Goal: Task Accomplishment & Management: Manage account settings

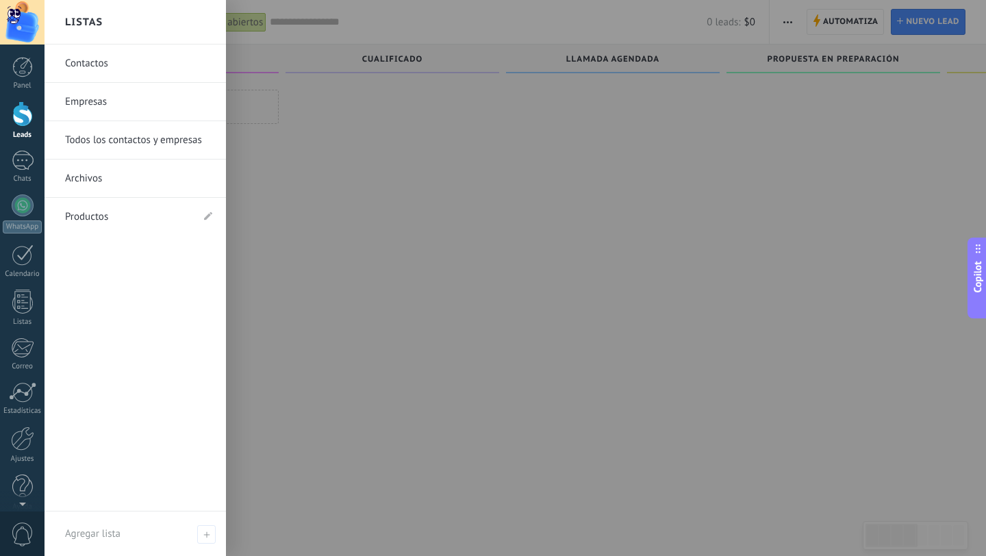
click at [22, 123] on div at bounding box center [22, 113] width 21 height 25
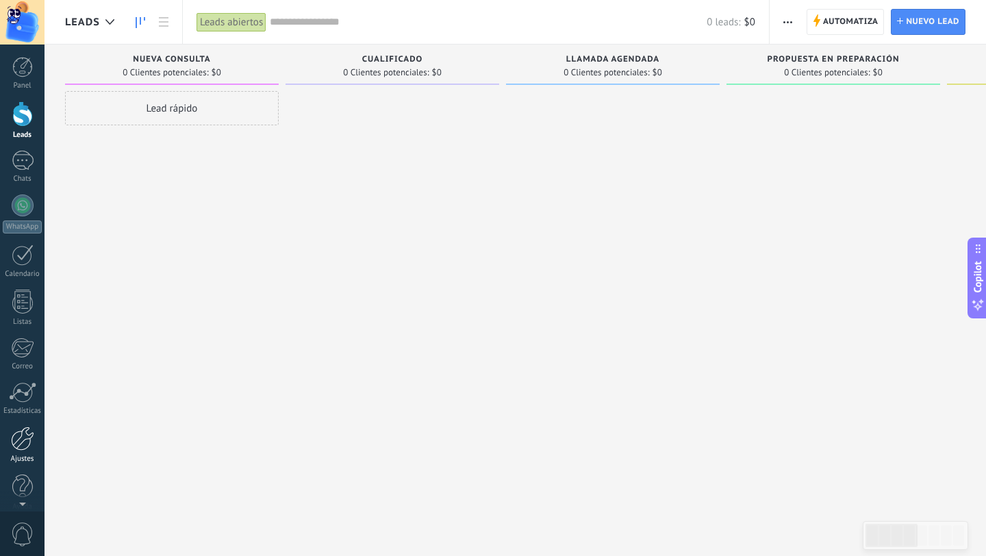
click at [18, 451] on link "Ajustes" at bounding box center [22, 445] width 45 height 37
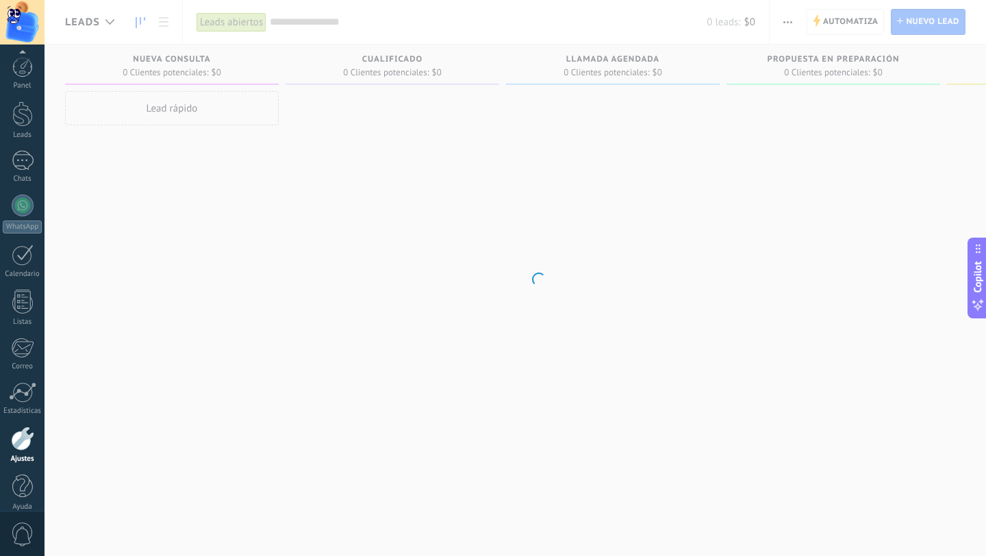
scroll to position [14, 0]
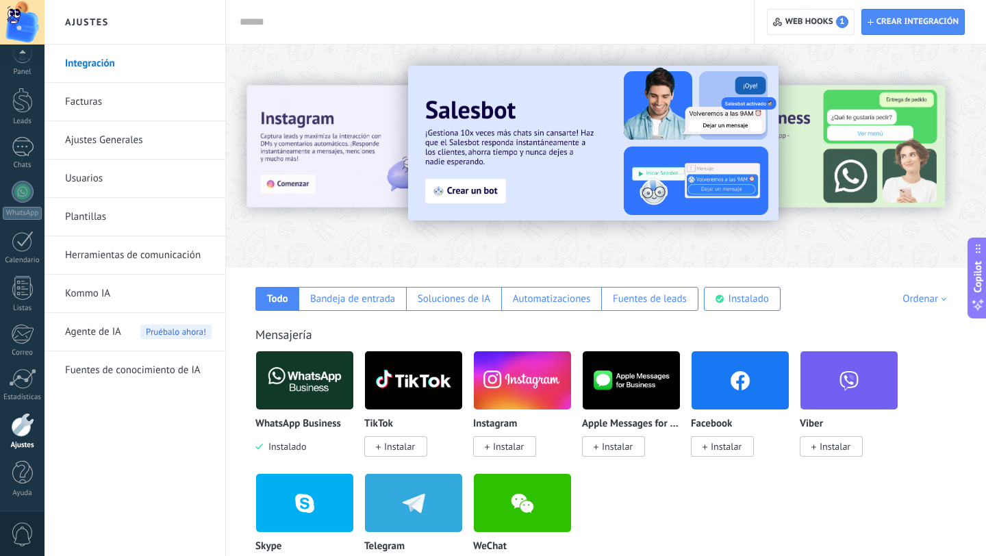
click at [80, 102] on link "Facturas" at bounding box center [138, 102] width 147 height 38
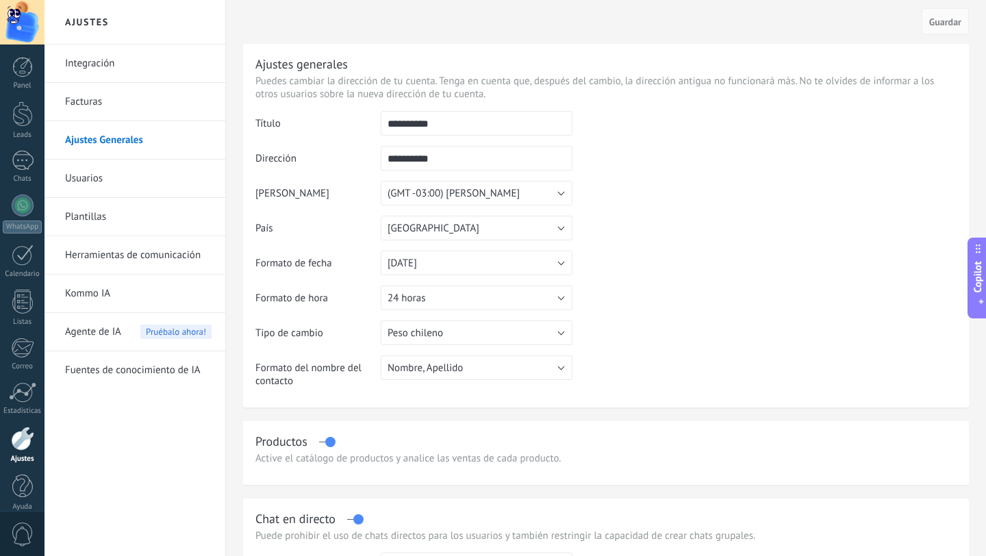
click at [79, 179] on link "Usuarios" at bounding box center [138, 179] width 147 height 38
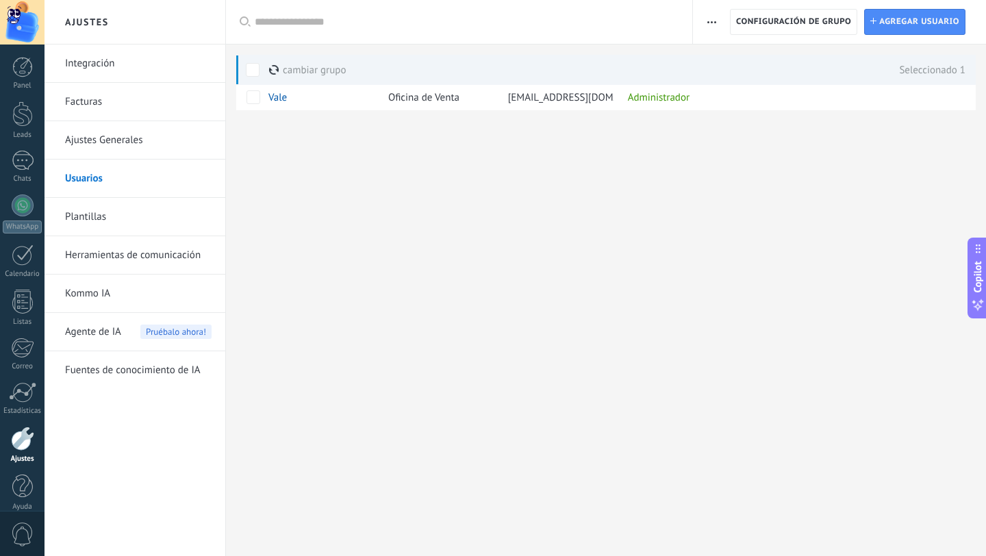
click at [83, 216] on link "Plantillas" at bounding box center [138, 217] width 147 height 38
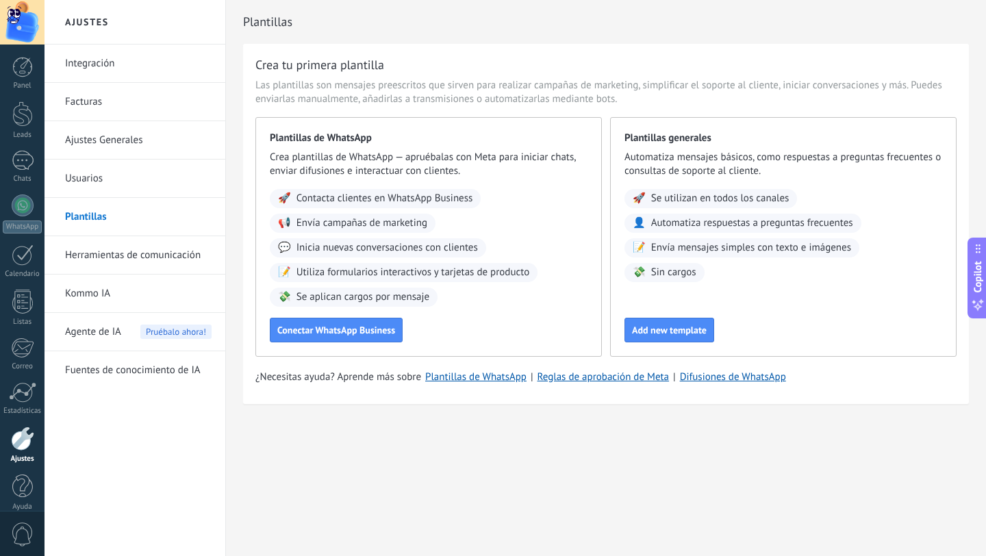
click at [110, 255] on link "Herramientas de comunicación" at bounding box center [138, 255] width 147 height 38
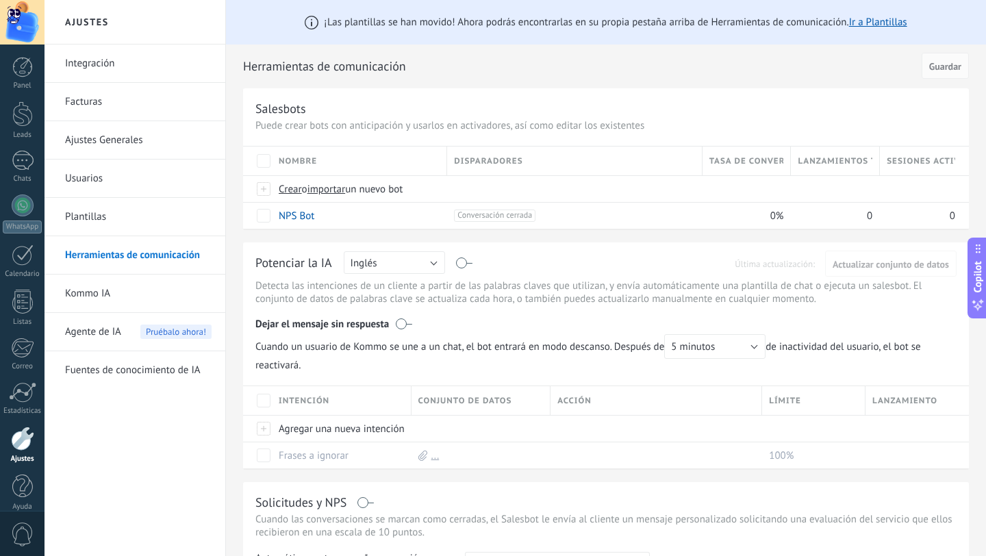
click at [103, 292] on link "Kommo IA" at bounding box center [138, 294] width 147 height 38
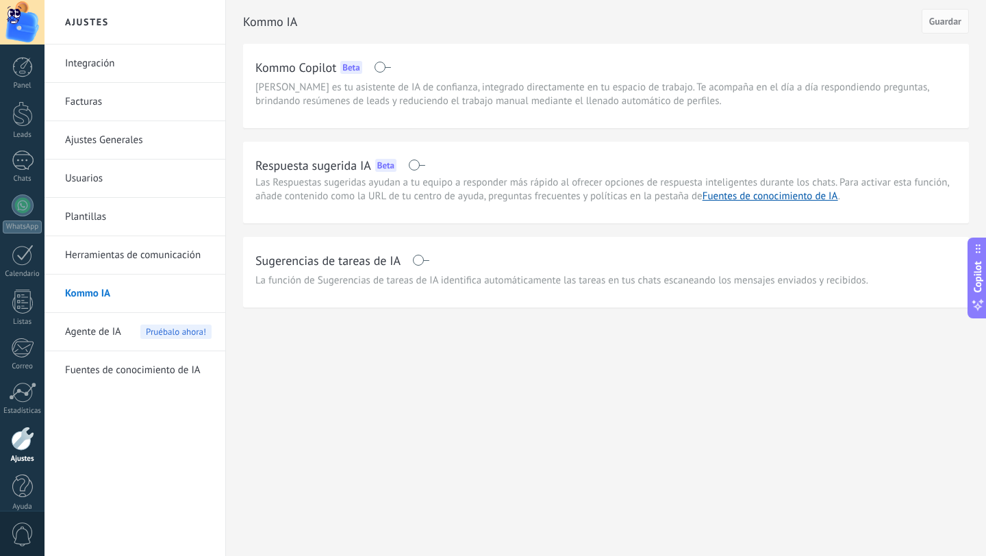
click at [95, 330] on span "Agente de IA" at bounding box center [93, 332] width 56 height 38
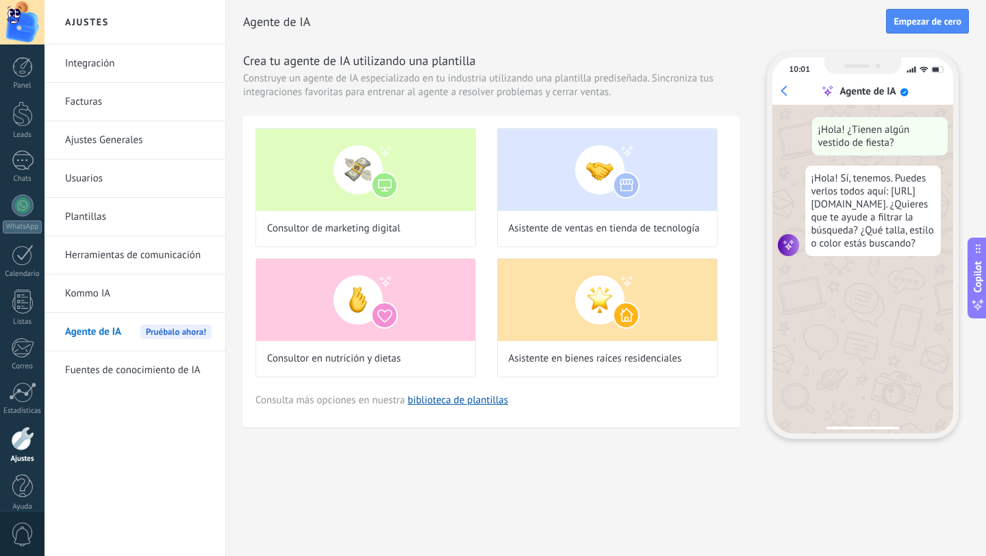
click at [851, 292] on div "¡Hola! ¿Tienen algún vestido de fiesta? ¡Hola! Sí, tenemos. Puedes verlos todos…" at bounding box center [863, 269] width 181 height 329
click at [843, 297] on div "Un vestido largo, que no sea negro, talla 40." at bounding box center [880, 285] width 136 height 38
click at [136, 373] on link "Fuentes de conocimiento de IA" at bounding box center [138, 370] width 147 height 38
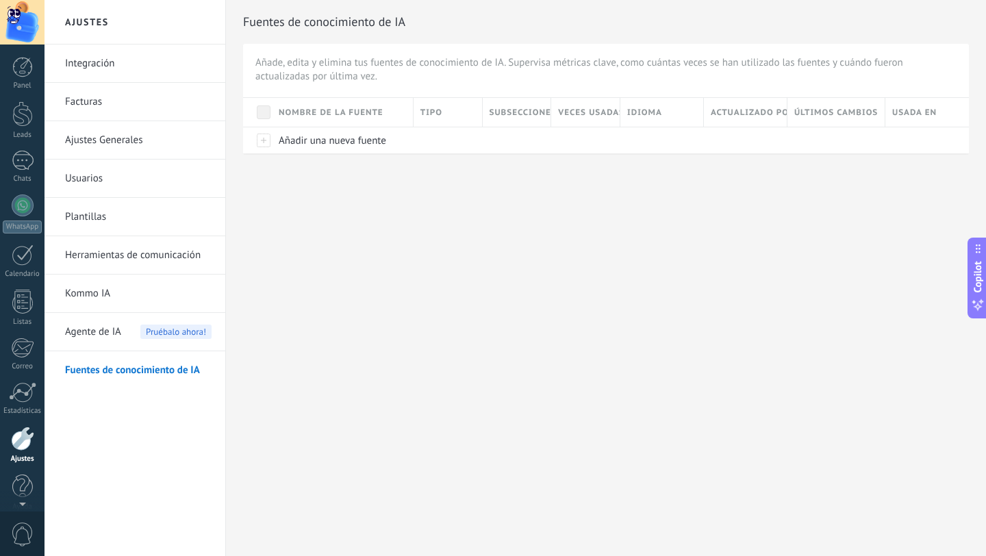
scroll to position [14, 0]
click at [22, 151] on div at bounding box center [23, 147] width 22 height 20
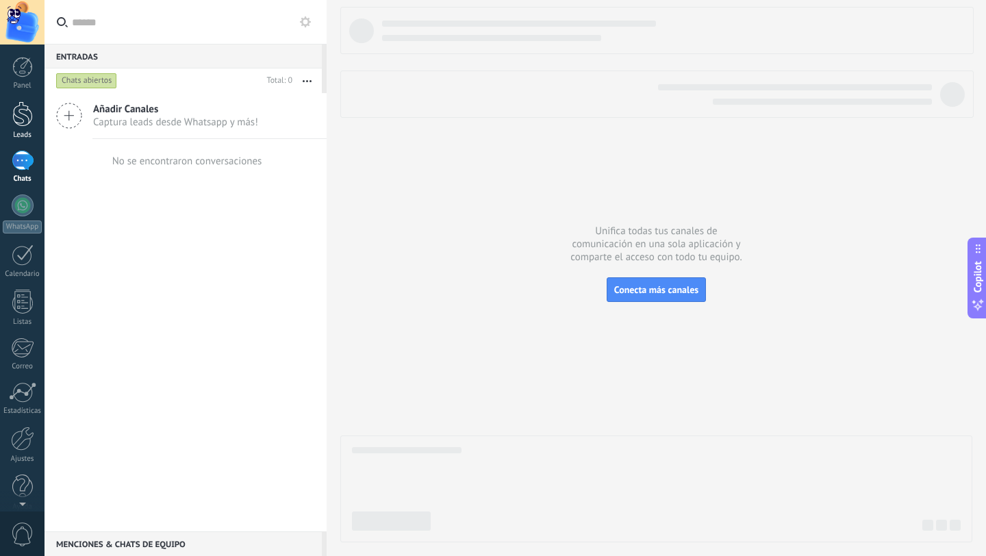
click at [27, 121] on div at bounding box center [22, 113] width 21 height 25
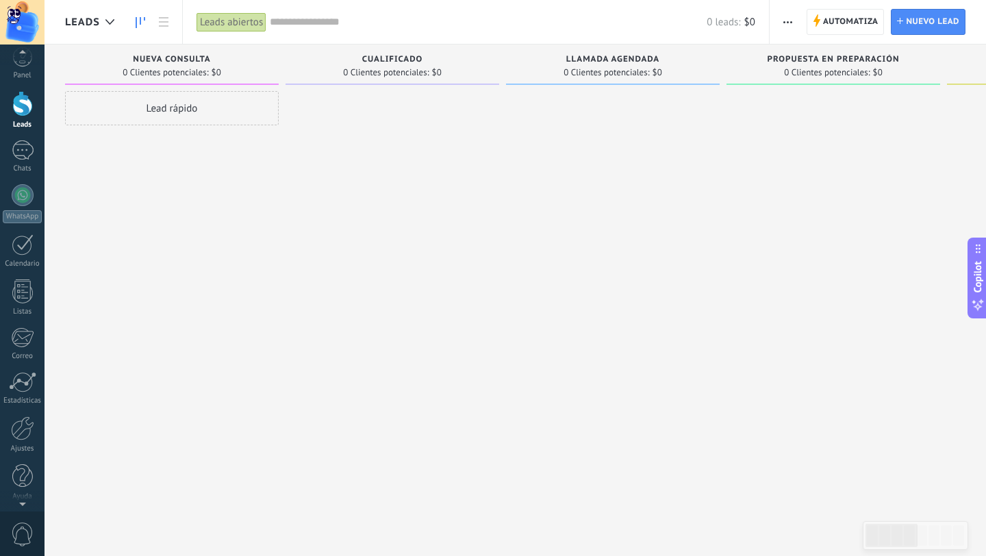
scroll to position [14, 0]
click at [20, 429] on div at bounding box center [22, 425] width 23 height 24
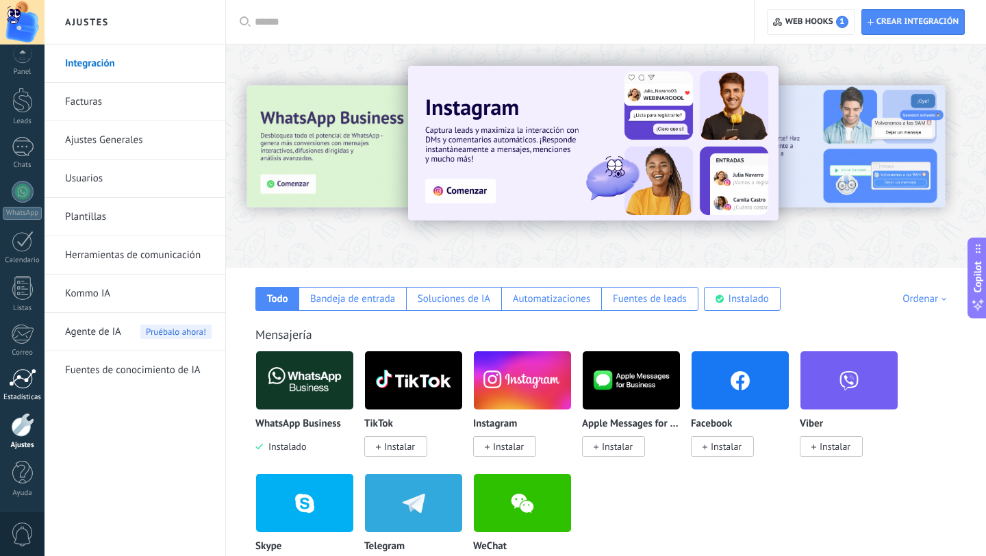
click at [14, 384] on div at bounding box center [22, 379] width 27 height 21
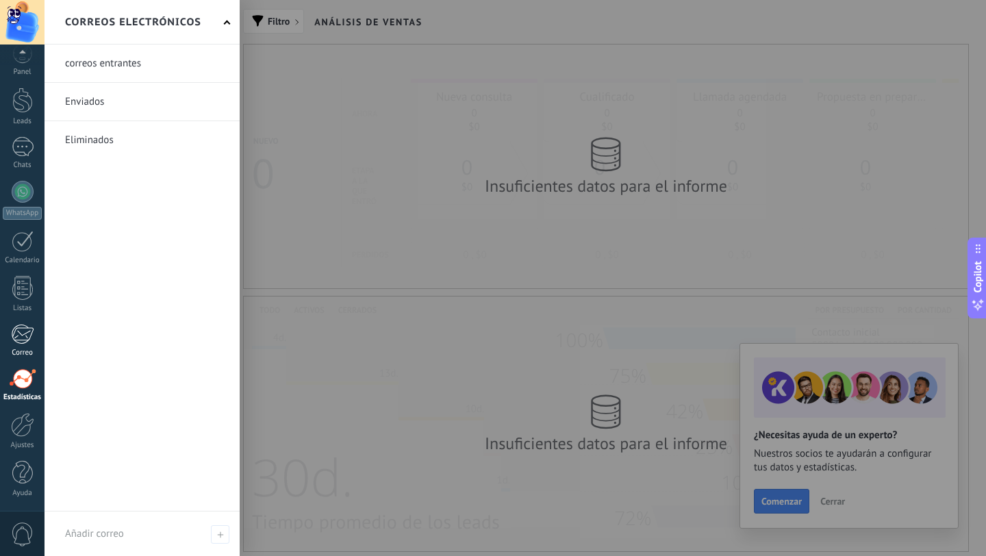
click at [20, 331] on div at bounding box center [22, 334] width 23 height 21
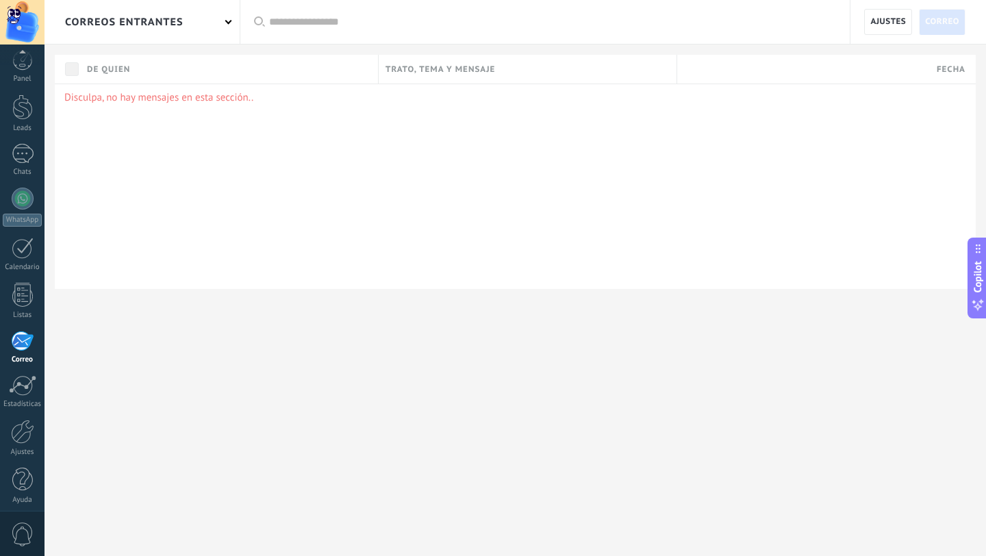
scroll to position [14, 0]
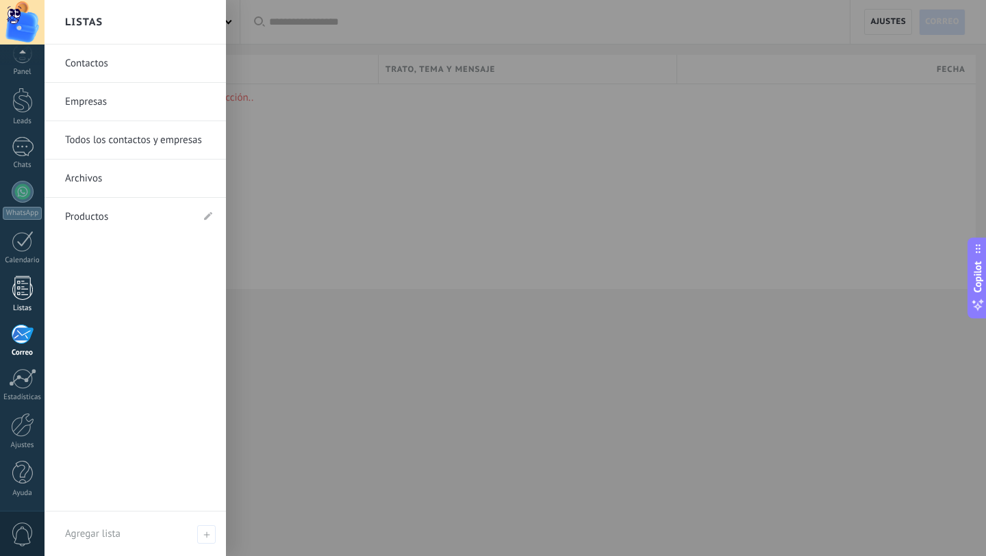
click at [25, 289] on div at bounding box center [22, 288] width 21 height 24
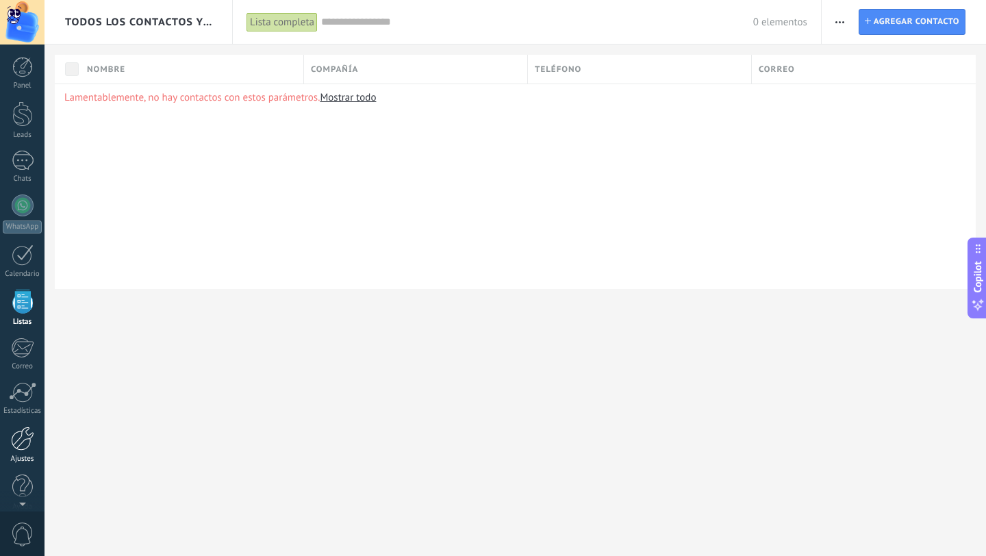
click at [22, 441] on div at bounding box center [22, 439] width 23 height 24
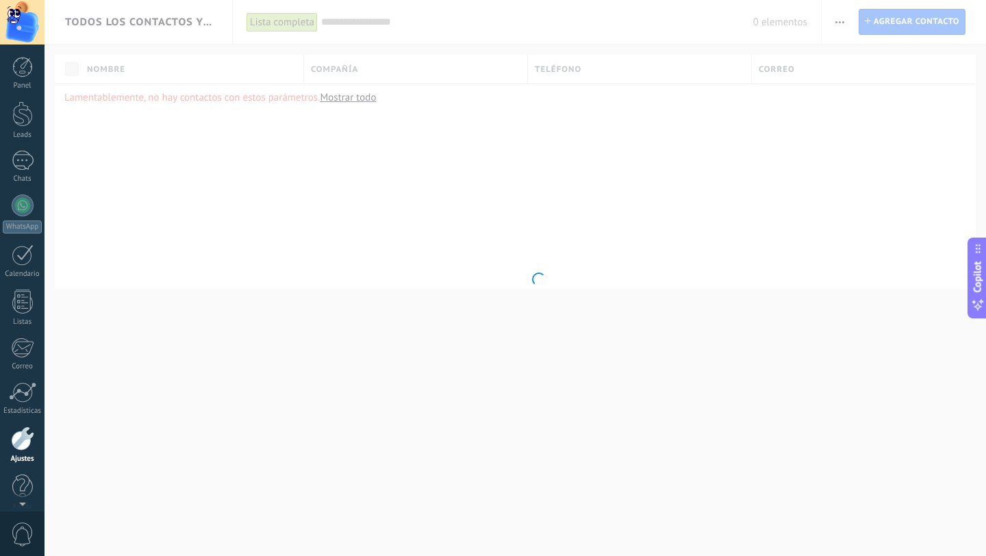
scroll to position [14, 0]
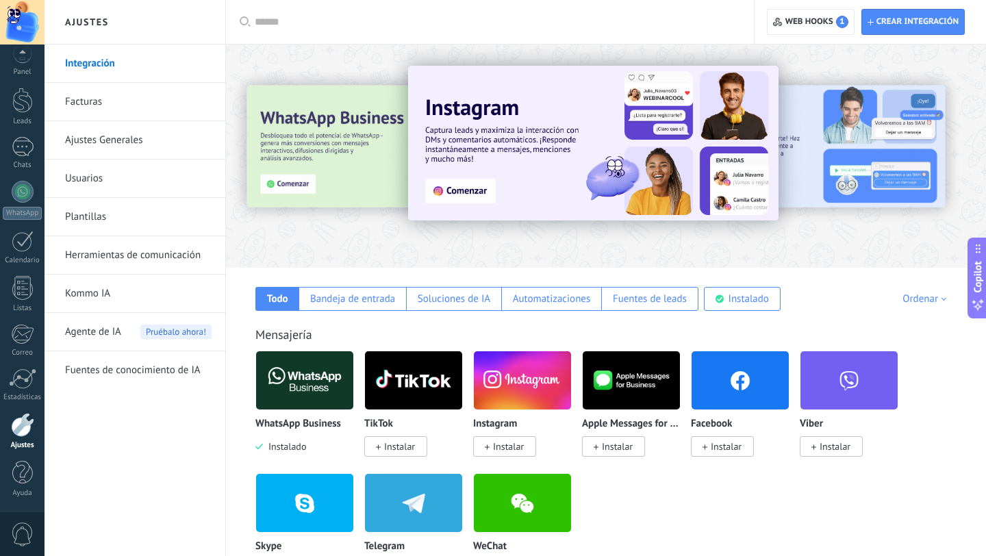
click at [82, 293] on link "Kommo IA" at bounding box center [138, 294] width 147 height 38
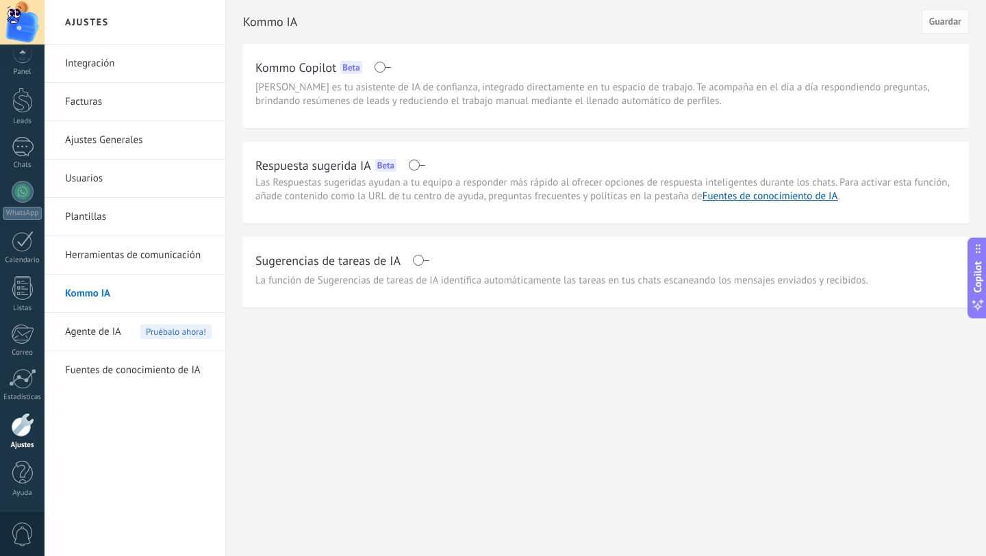
click at [90, 64] on link "Integración" at bounding box center [138, 64] width 147 height 38
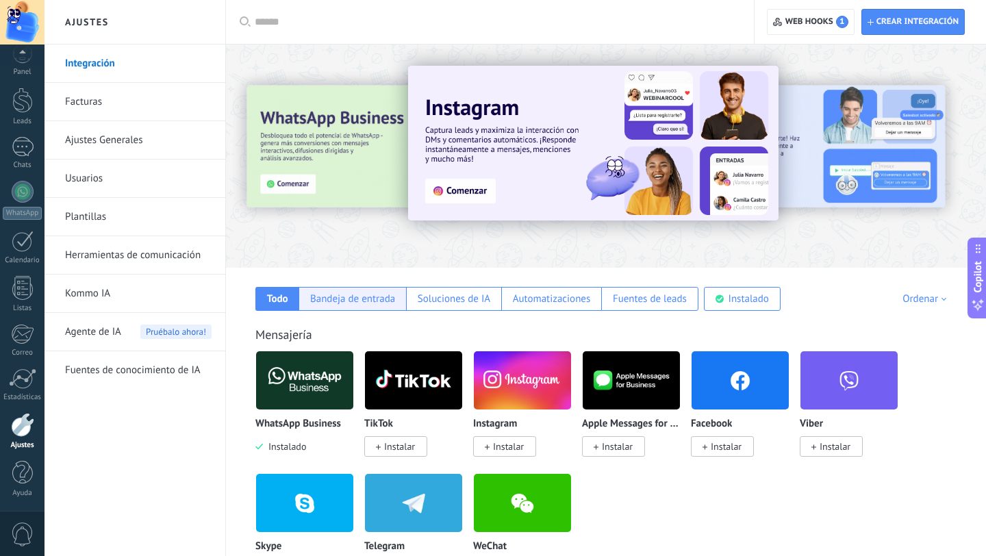
click at [361, 304] on div "Bandeja de entrada" at bounding box center [352, 298] width 85 height 13
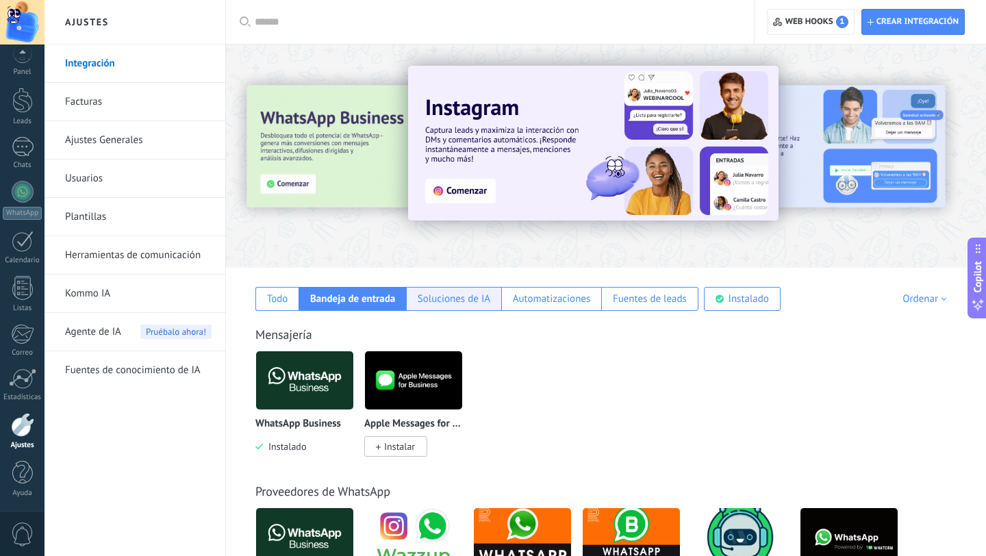
click at [456, 300] on div "Soluciones de IA" at bounding box center [454, 298] width 73 height 13
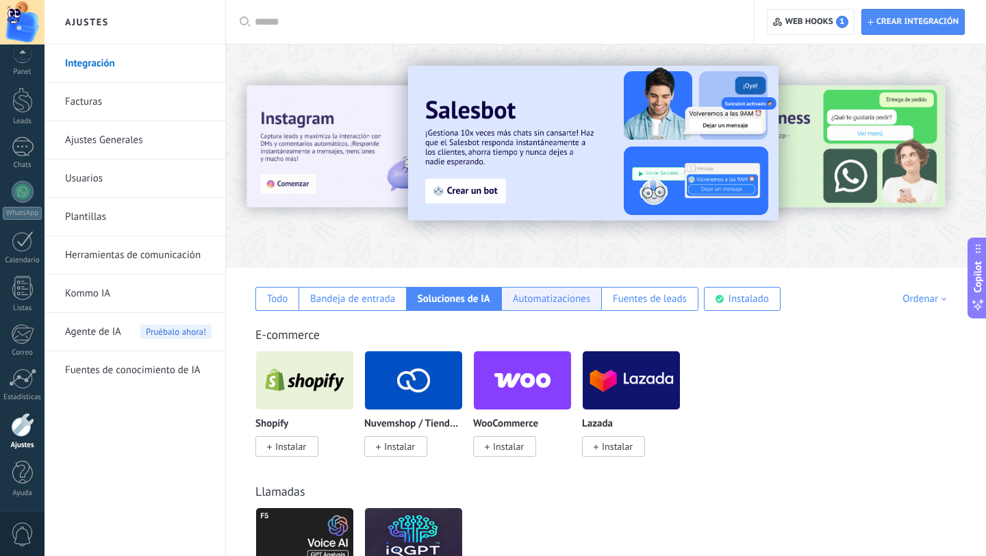
click at [537, 298] on div "Automatizaciones" at bounding box center [552, 298] width 78 height 13
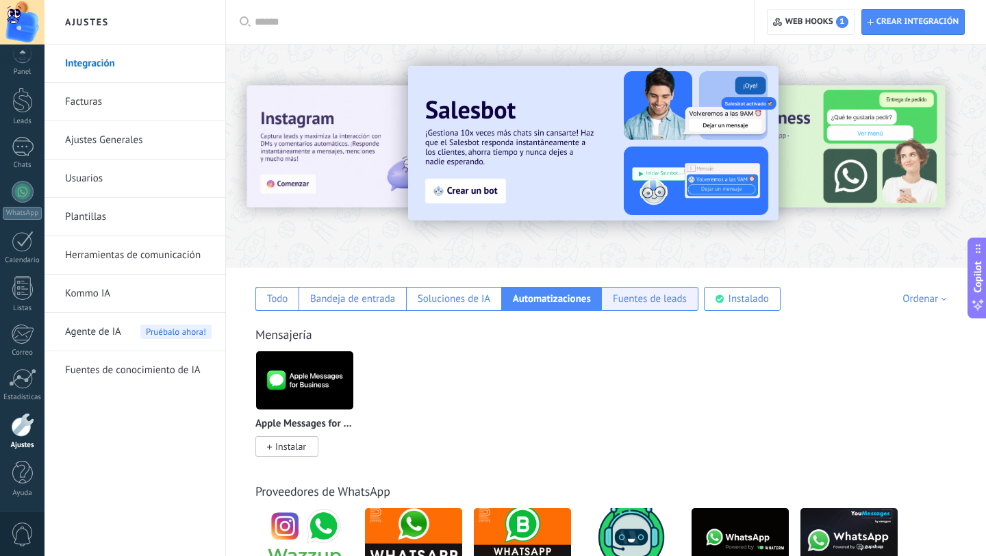
click at [630, 297] on div "Fuentes de leads" at bounding box center [650, 298] width 74 height 13
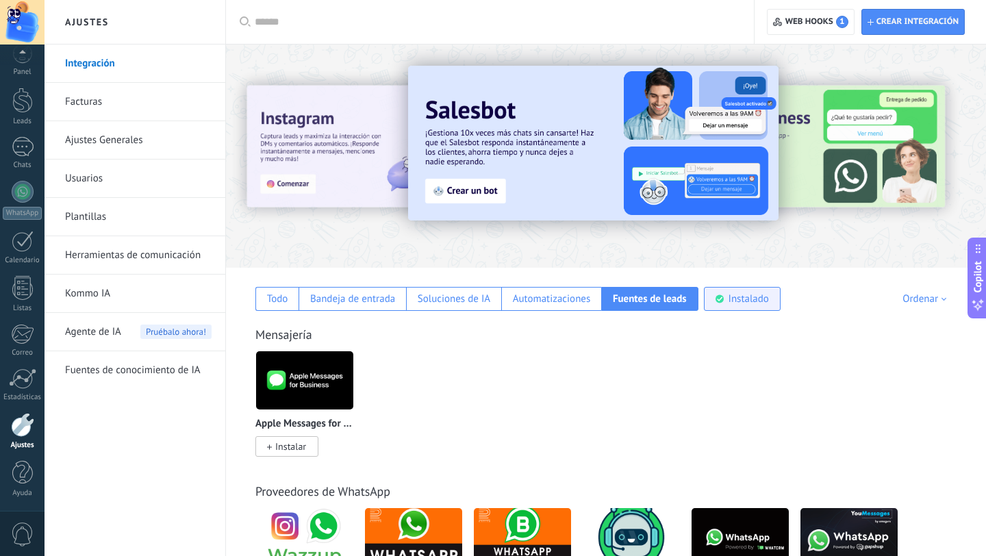
click at [738, 301] on div "Instalado" at bounding box center [749, 298] width 40 height 13
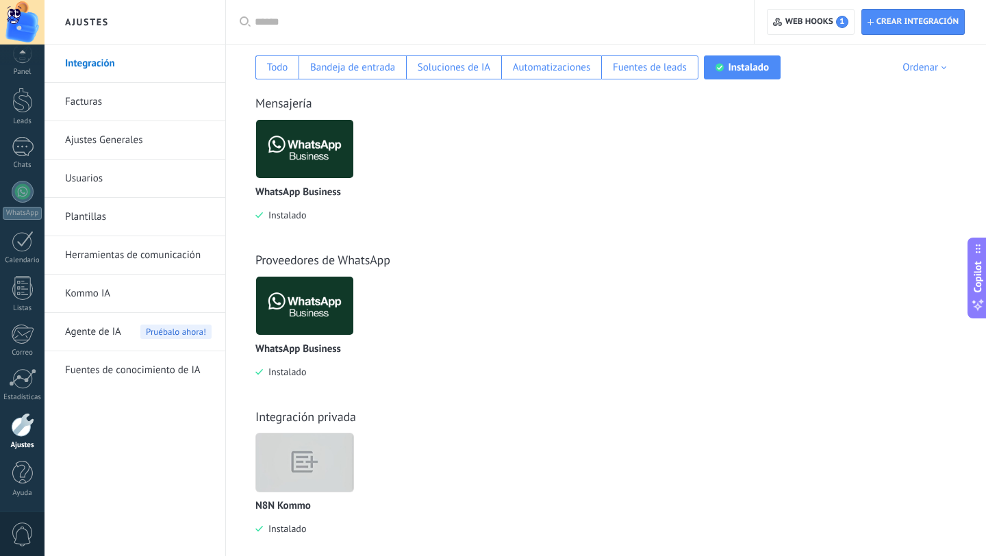
scroll to position [250, 0]
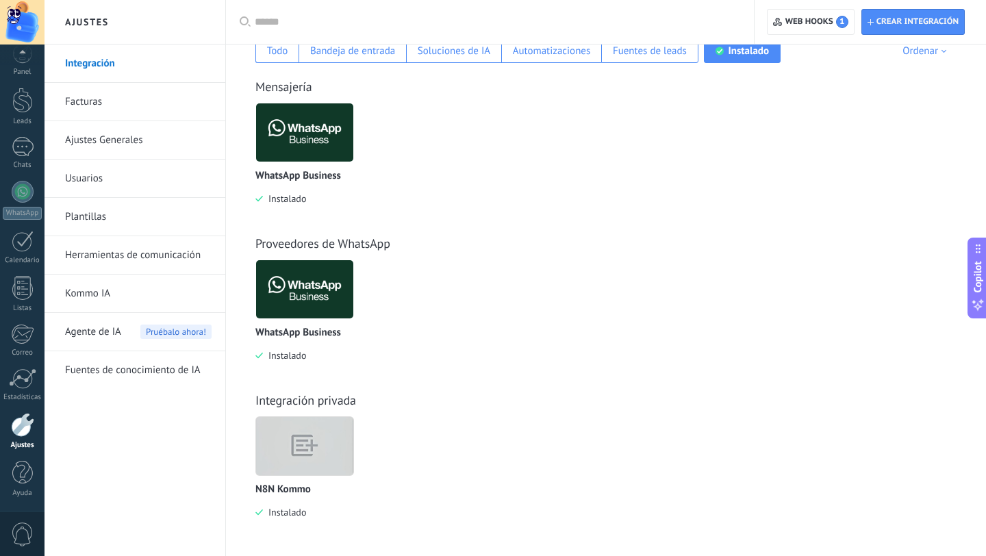
click at [327, 458] on img at bounding box center [304, 446] width 97 height 75
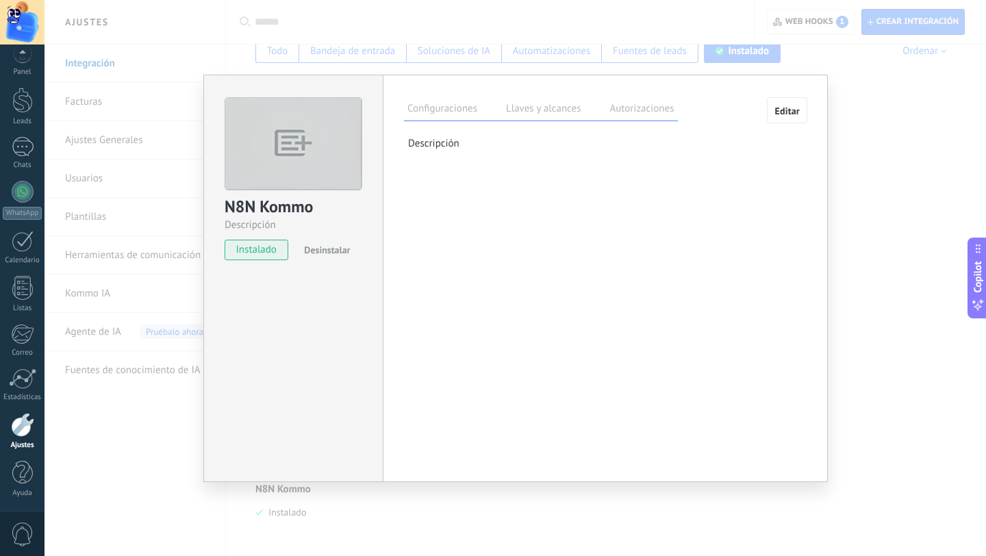
click at [529, 107] on label "Llaves y alcances" at bounding box center [544, 111] width 82 height 20
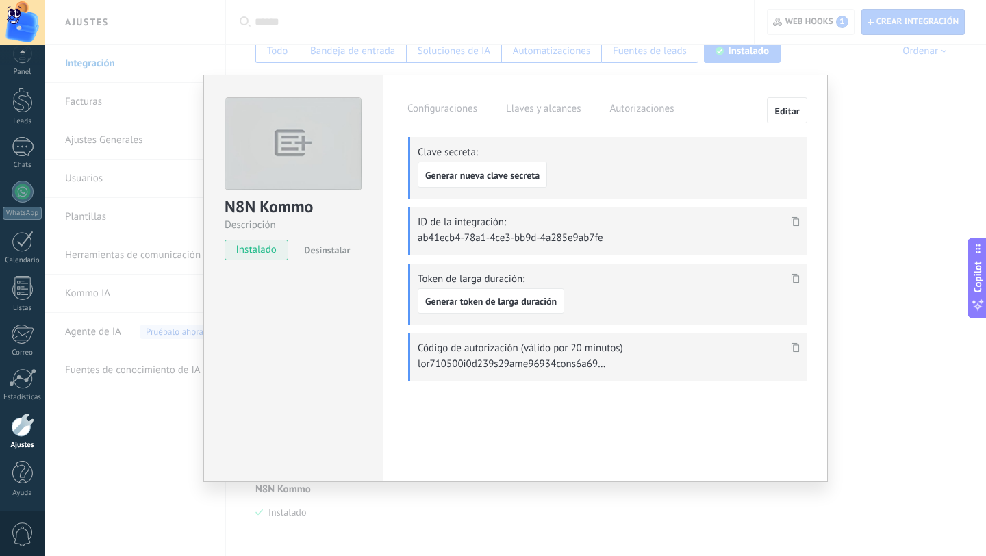
click at [624, 110] on label "Autorizaciones" at bounding box center [641, 111] width 71 height 20
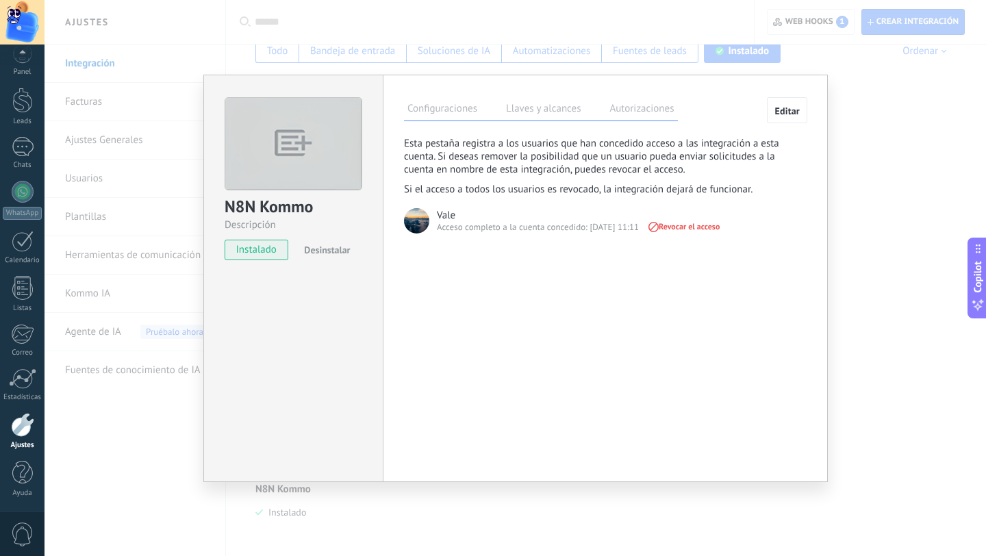
click at [545, 110] on label "Llaves y alcances" at bounding box center [544, 111] width 82 height 20
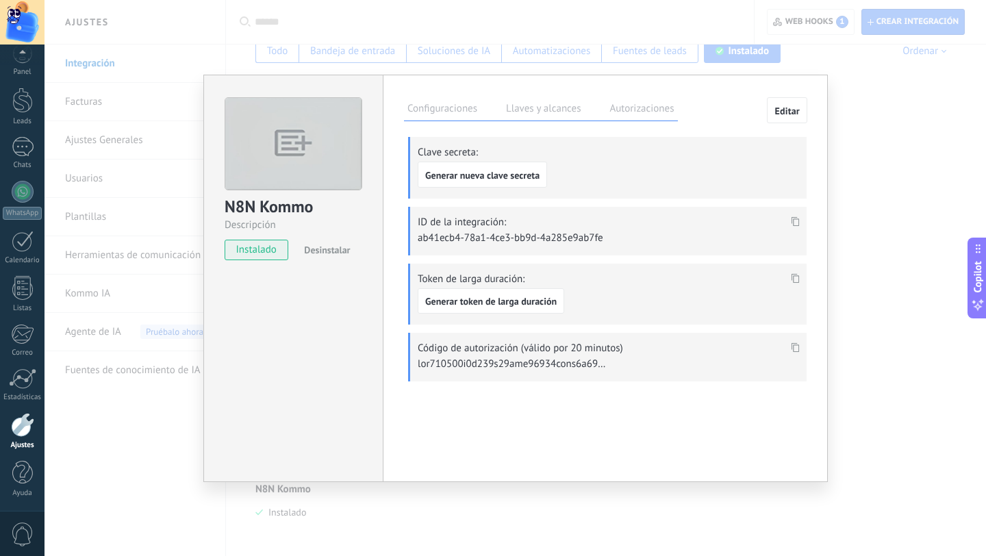
click at [437, 111] on label "Configuraciones" at bounding box center [442, 111] width 77 height 20
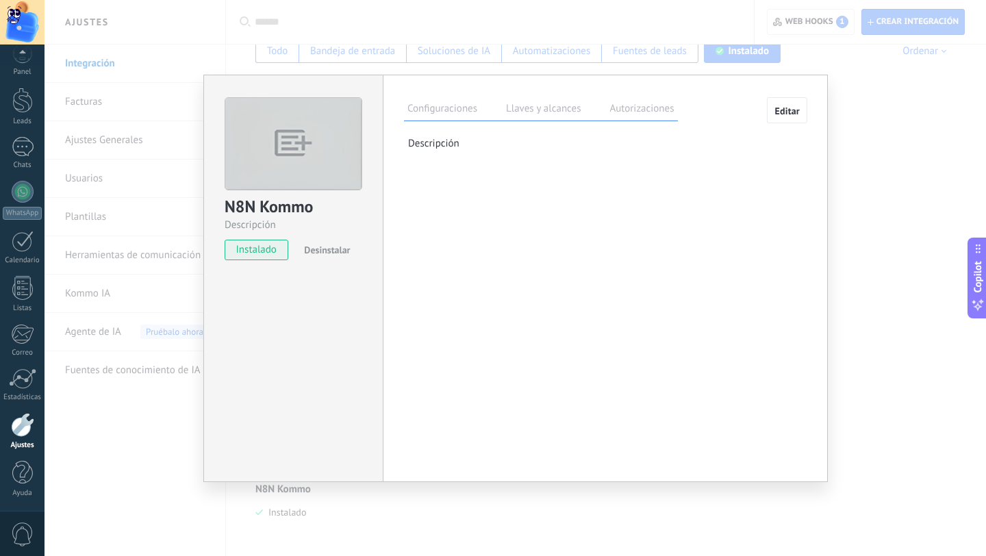
click at [797, 110] on span "Editar" at bounding box center [787, 111] width 25 height 10
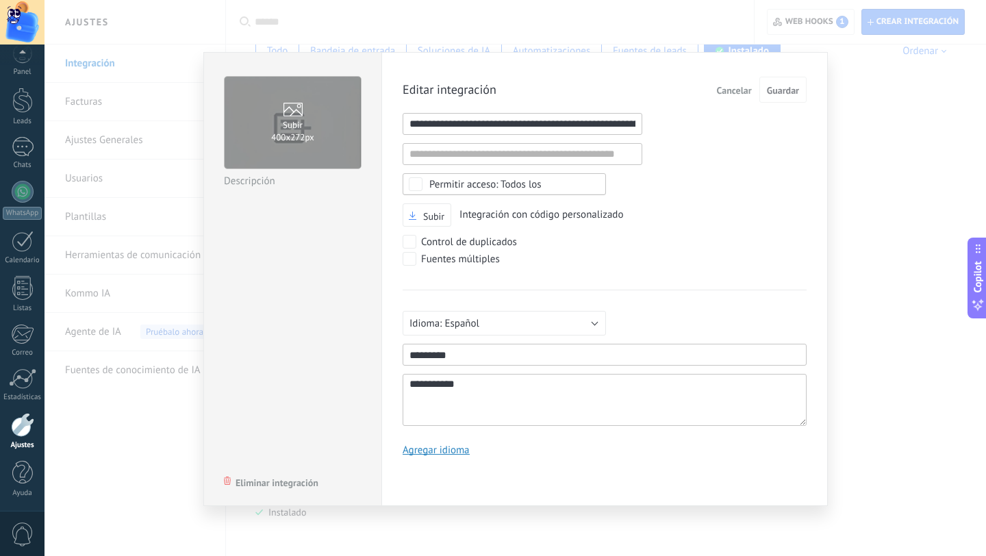
scroll to position [13, 0]
click at [856, 196] on div "**********" at bounding box center [516, 278] width 942 height 556
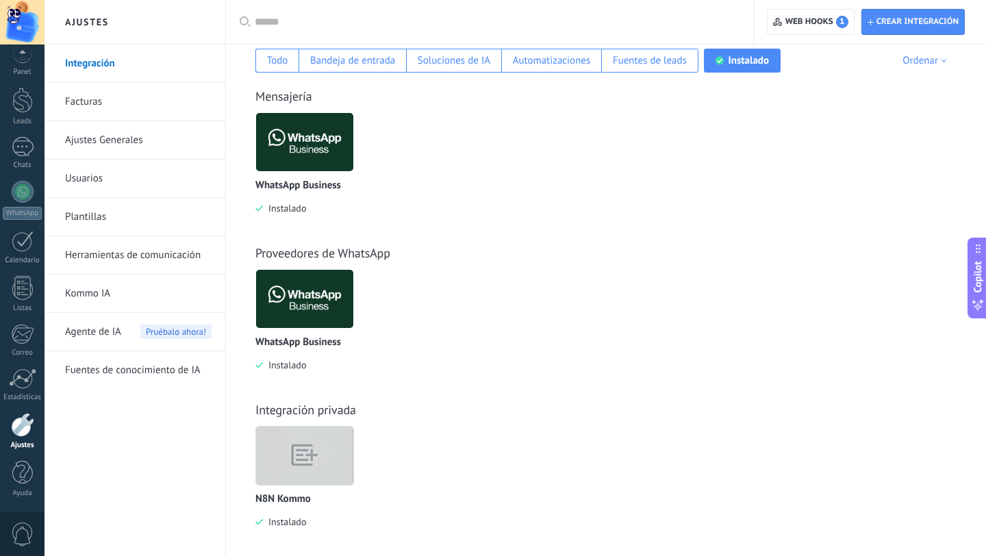
scroll to position [236, 0]
